Goal: Check status

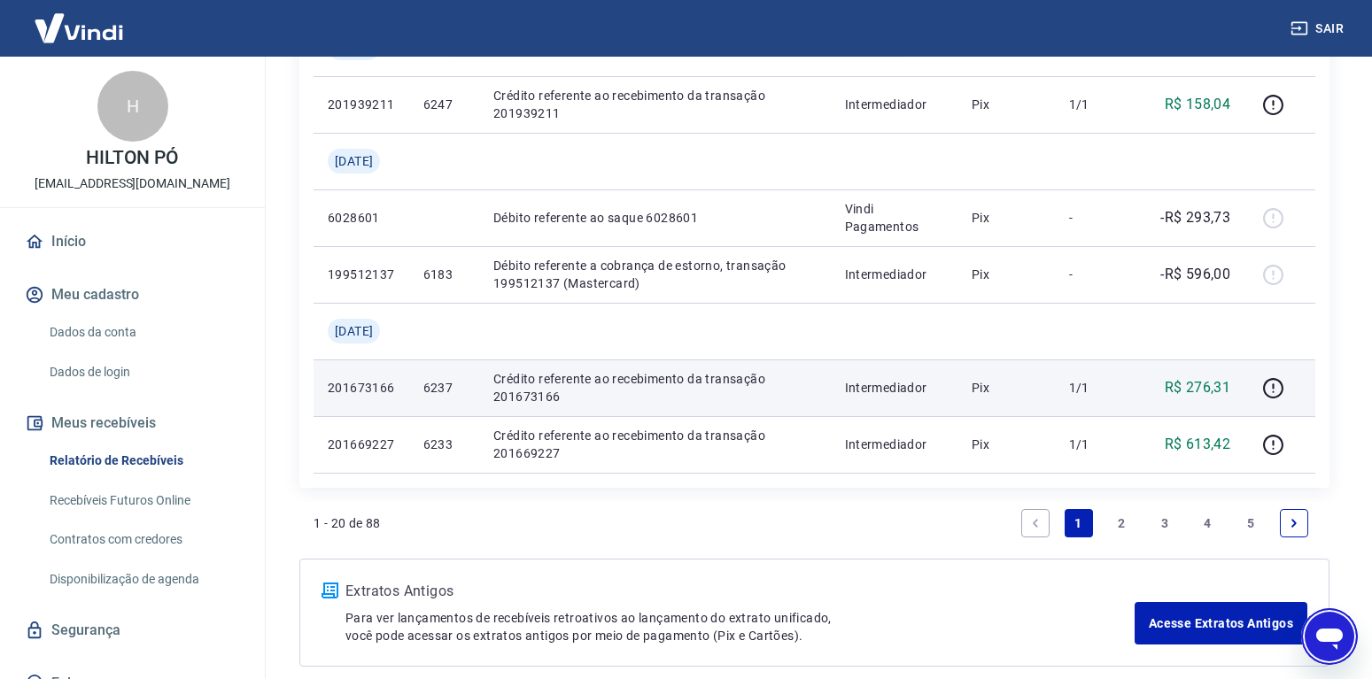
scroll to position [1120, 0]
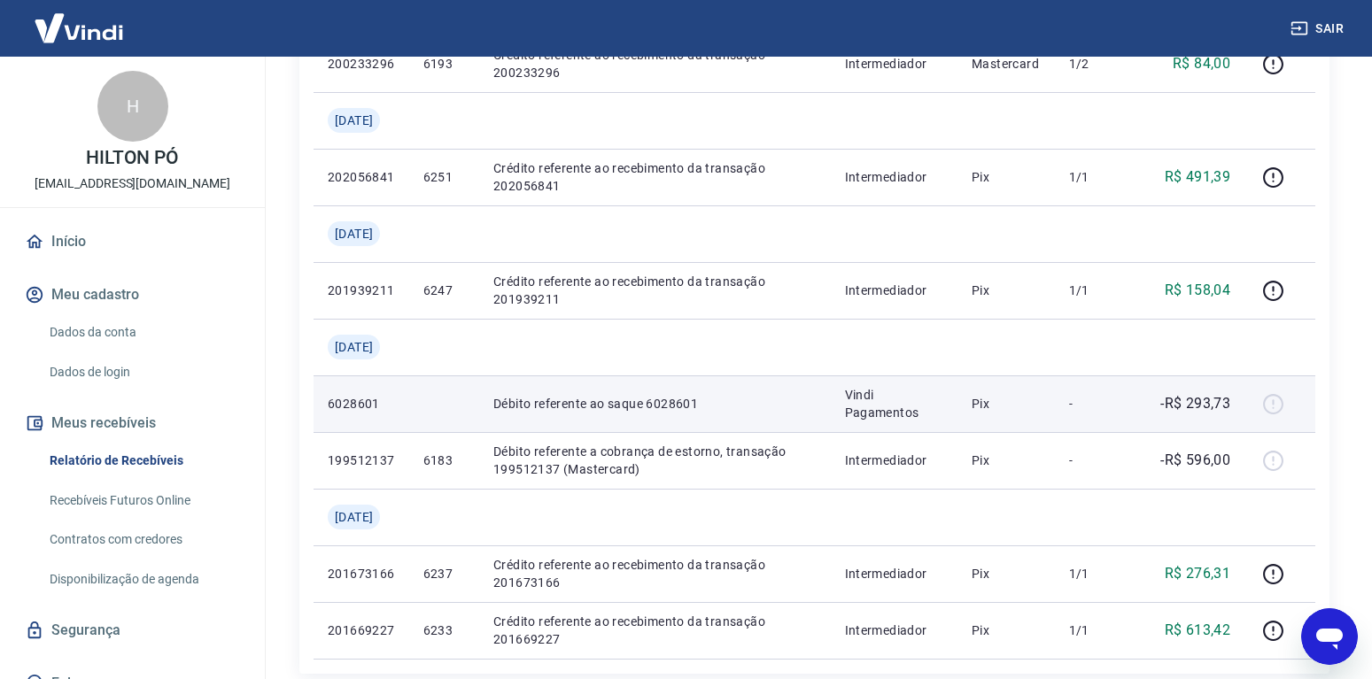
click at [601, 390] on td "Débito referente ao saque 6028601" at bounding box center [654, 403] width 351 height 57
click at [1274, 409] on div at bounding box center [1279, 404] width 43 height 28
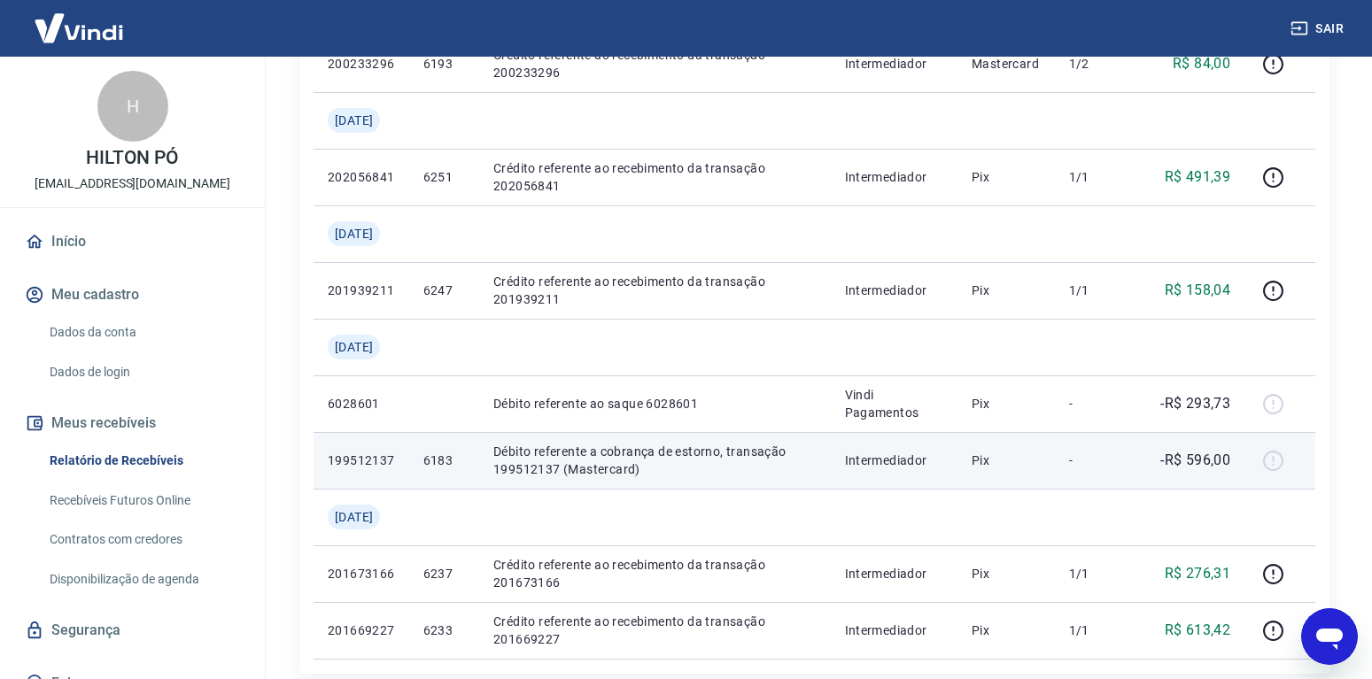
click at [1269, 461] on div at bounding box center [1279, 460] width 43 height 28
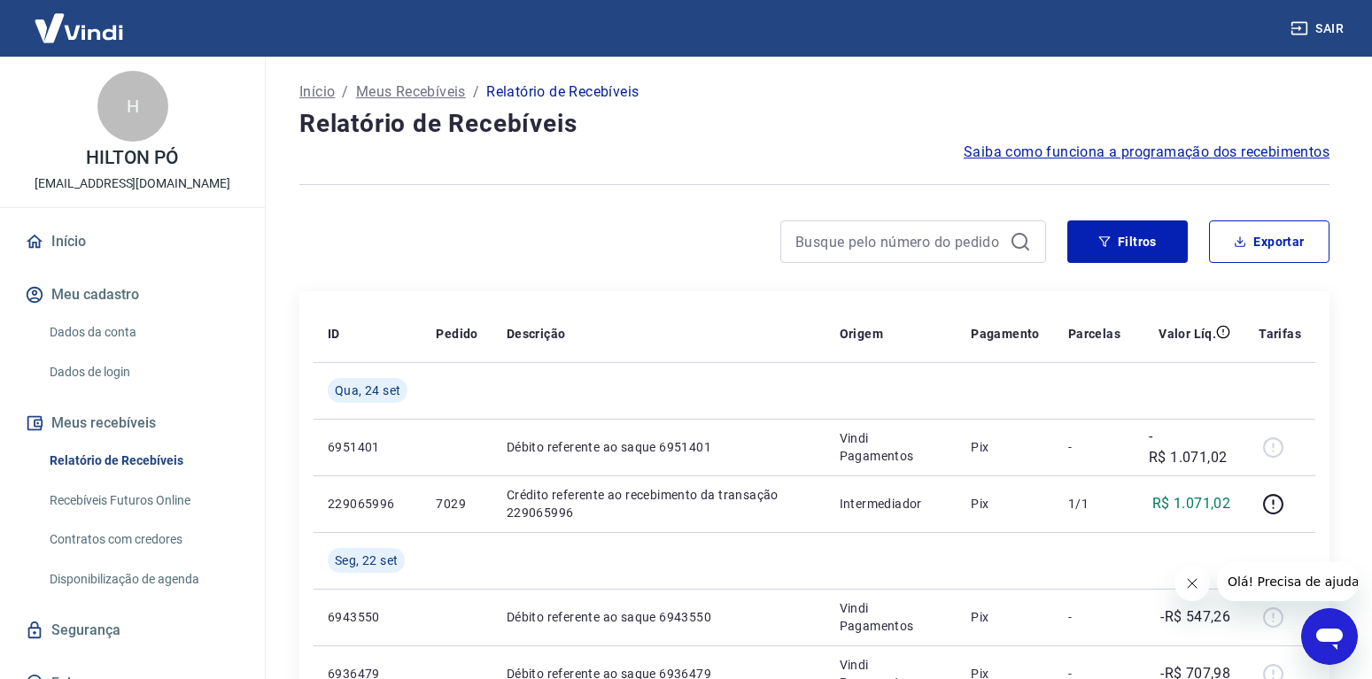
click at [76, 27] on img at bounding box center [78, 28] width 115 height 54
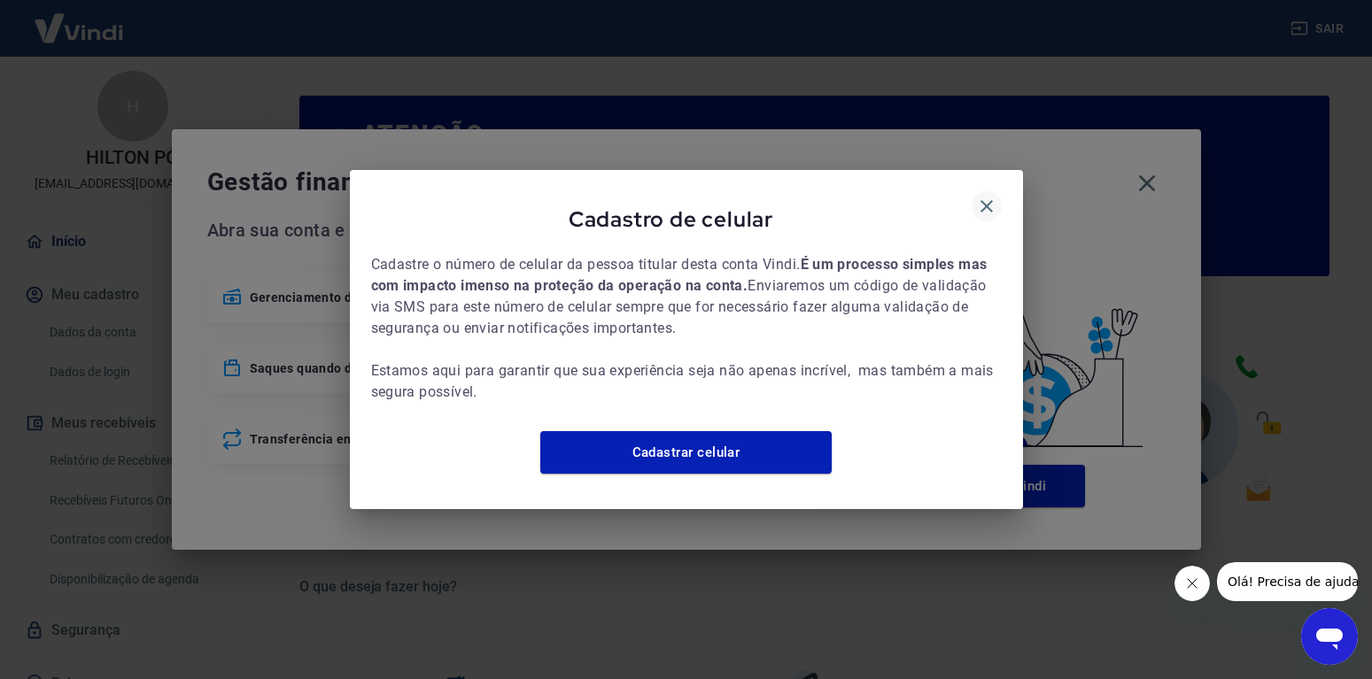
drag, startPoint x: 1002, startPoint y: 208, endPoint x: 994, endPoint y: 198, distance: 12.6
click at [1001, 205] on div "Cadastro de celular Cadastre o número de celular da pessoa titular desta conta …" at bounding box center [686, 339] width 673 height 339
click at [992, 197] on icon "button" at bounding box center [986, 206] width 21 height 21
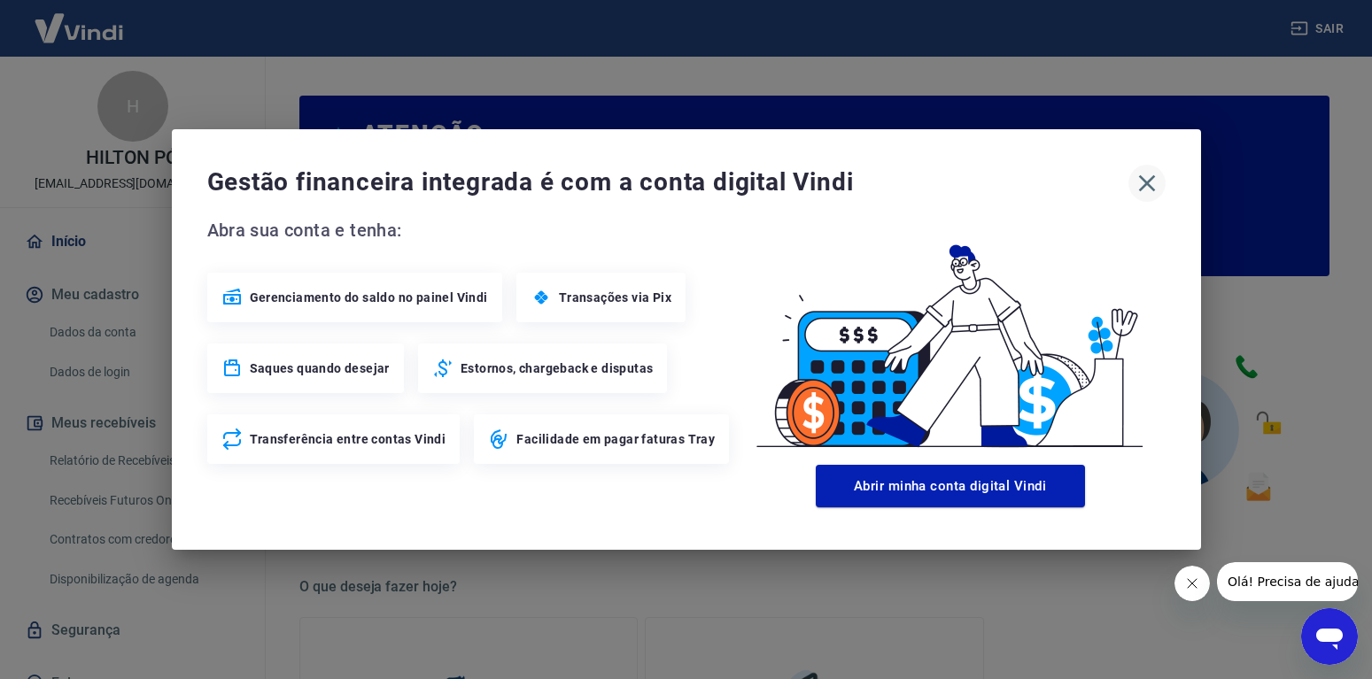
click at [1156, 175] on icon "button" at bounding box center [1146, 183] width 28 height 28
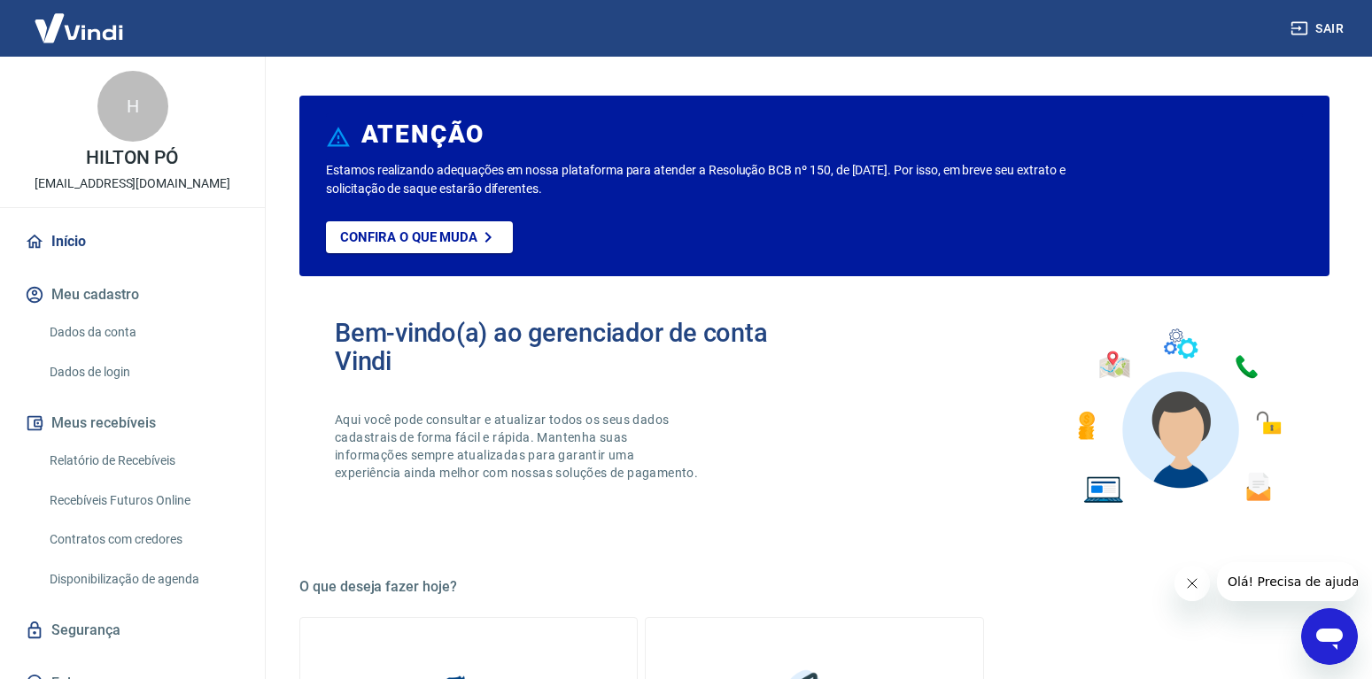
click at [80, 26] on img at bounding box center [78, 28] width 115 height 54
